Goal: Task Accomplishment & Management: Manage account settings

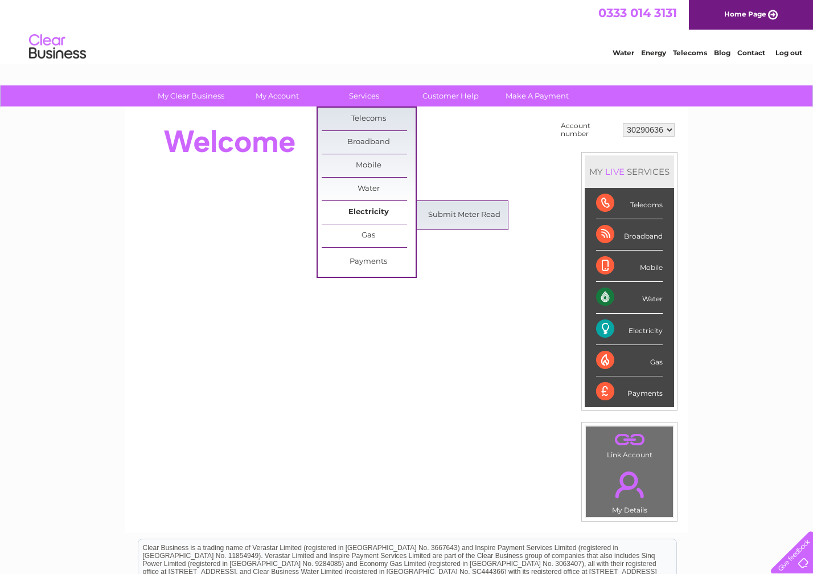
click at [372, 210] on link "Electricity" at bounding box center [369, 212] width 94 height 23
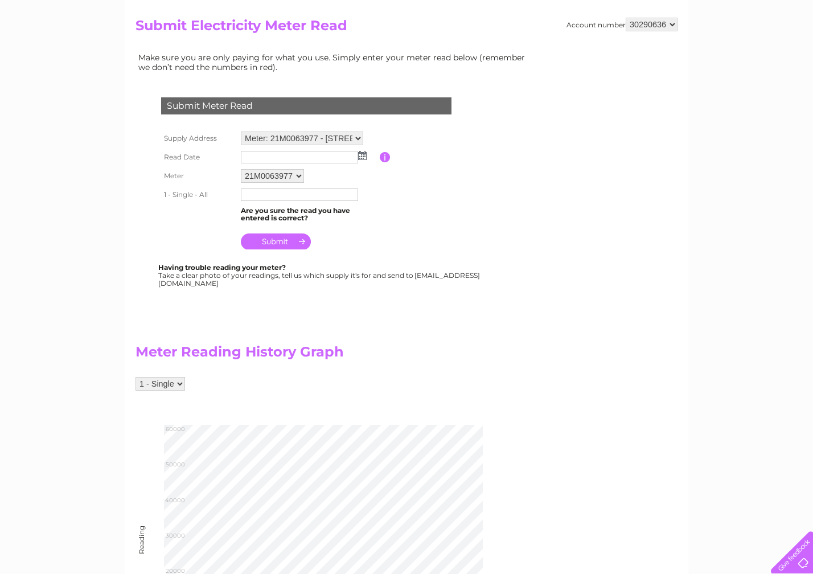
scroll to position [57, 0]
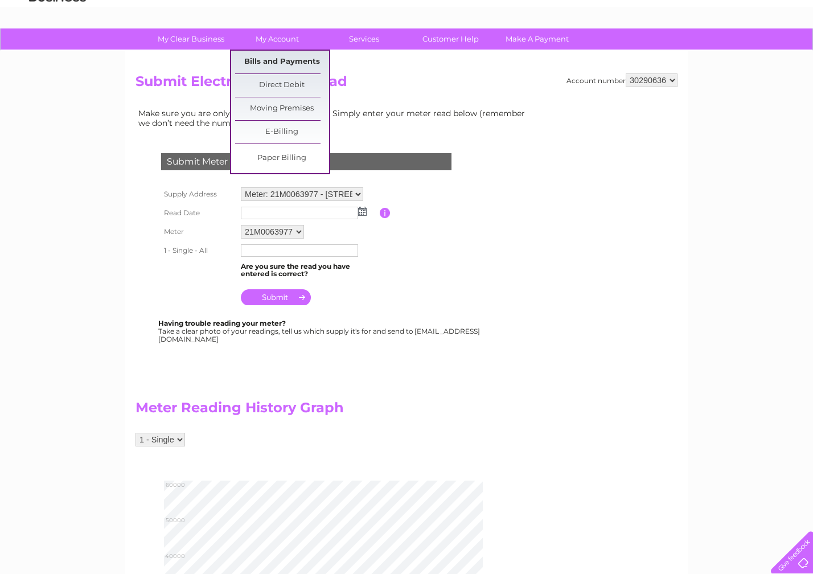
click at [283, 62] on link "Bills and Payments" at bounding box center [282, 62] width 94 height 23
click at [277, 59] on link "Bills and Payments" at bounding box center [282, 62] width 94 height 23
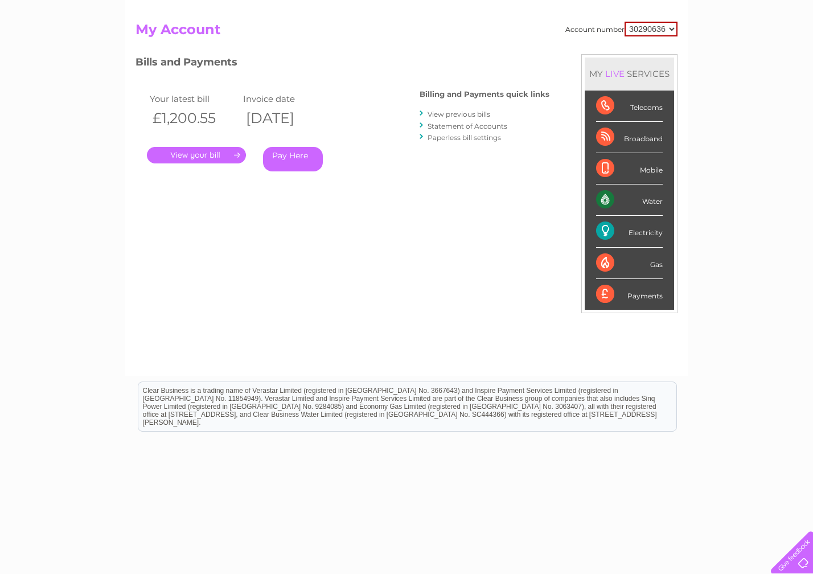
scroll to position [114, 0]
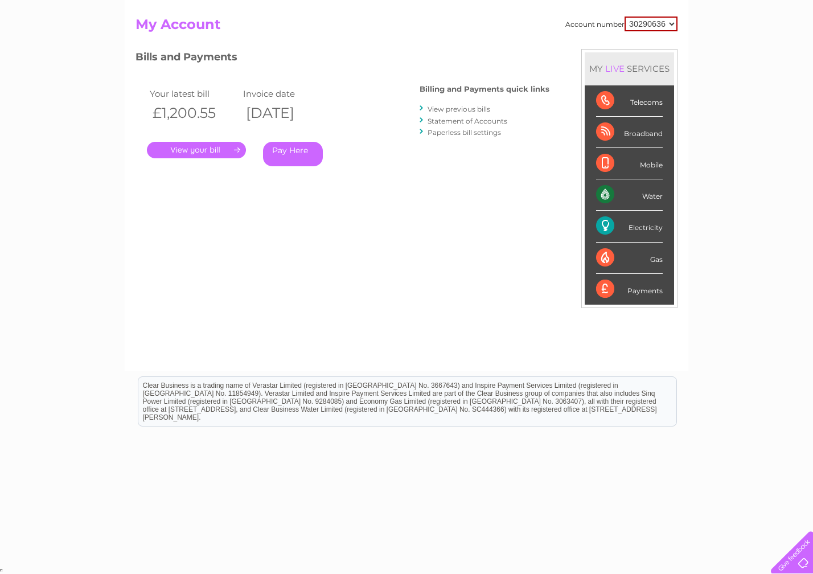
click at [208, 150] on link "." at bounding box center [196, 150] width 99 height 17
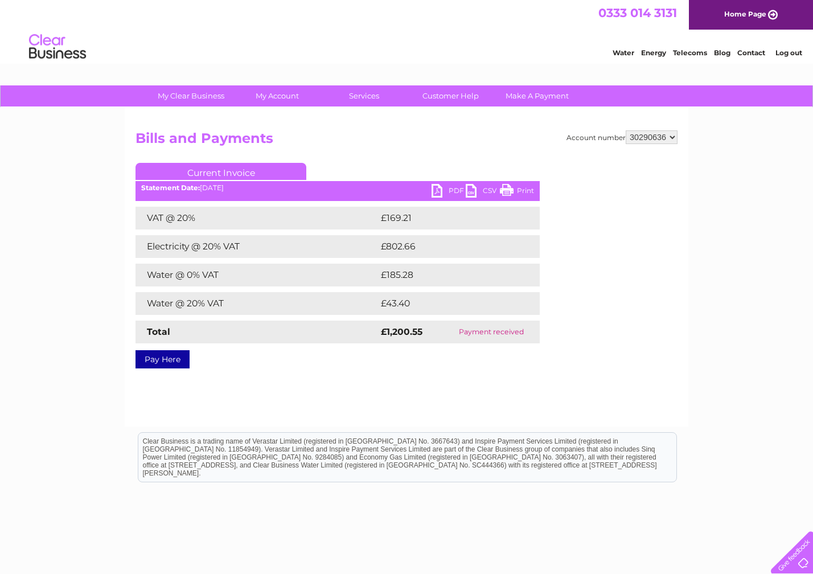
click at [436, 190] on link "PDF" at bounding box center [449, 192] width 34 height 17
